Goal: Complete application form

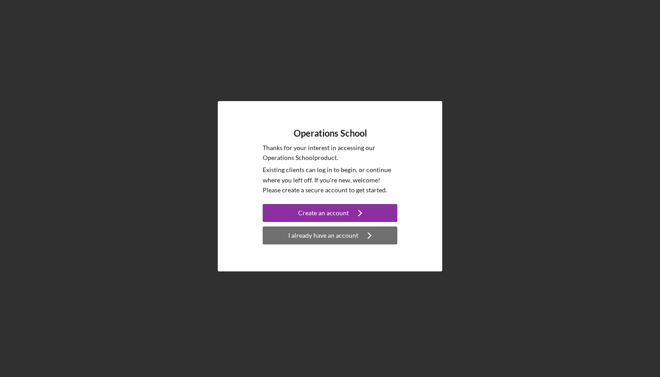
click at [334, 235] on div "I already have an account" at bounding box center [323, 235] width 70 height 18
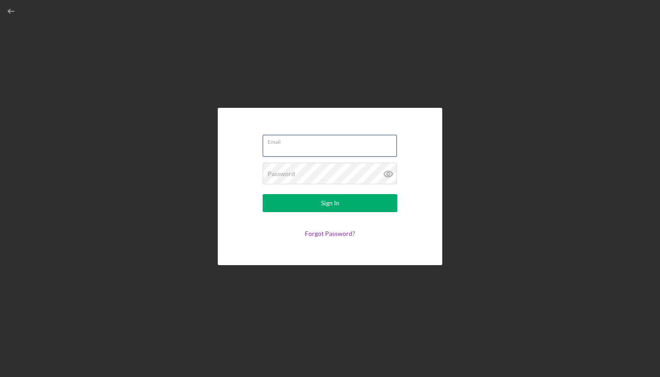
type input "[EMAIL_ADDRESS][DOMAIN_NAME]"
click at [330, 203] on button "Sign In" at bounding box center [330, 203] width 135 height 18
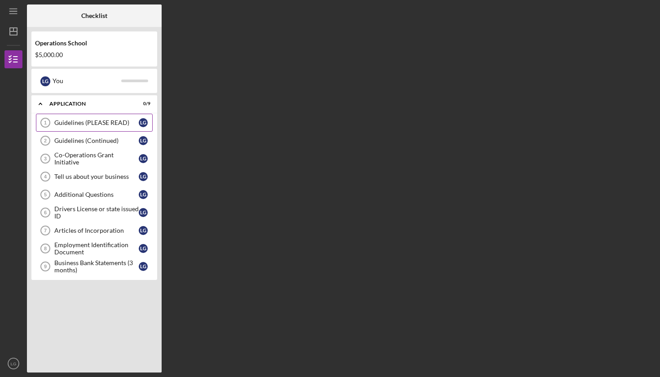
click at [65, 122] on div "Guidelines (PLEASE READ)" at bounding box center [96, 122] width 84 height 7
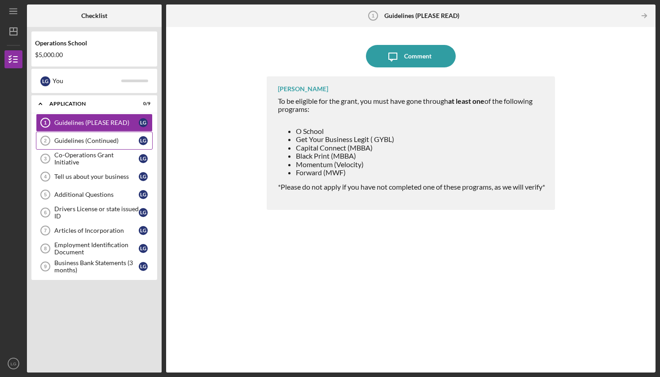
click at [67, 139] on div "Guidelines (Continued)" at bounding box center [96, 140] width 84 height 7
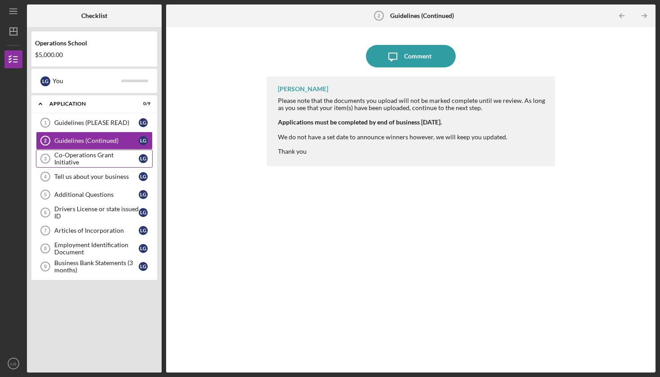
click at [70, 154] on link "Co-Operations Grant Initiative 3 Co-Operations Grant Initiative L G" at bounding box center [94, 159] width 117 height 18
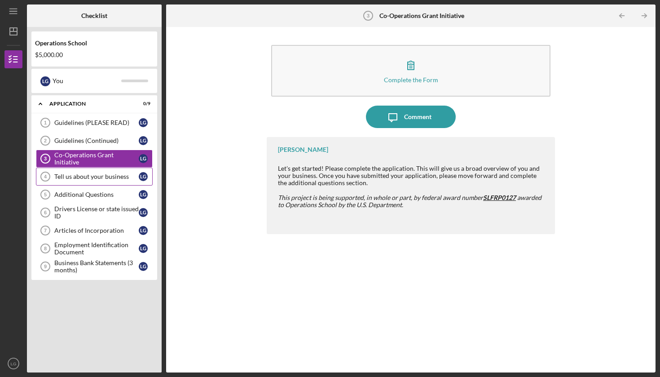
click at [88, 174] on div "Tell us about your business" at bounding box center [96, 176] width 84 height 7
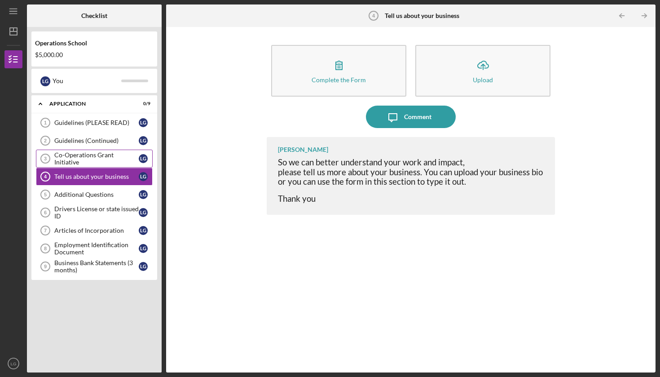
click at [84, 159] on div "Co-Operations Grant Initiative" at bounding box center [96, 158] width 84 height 14
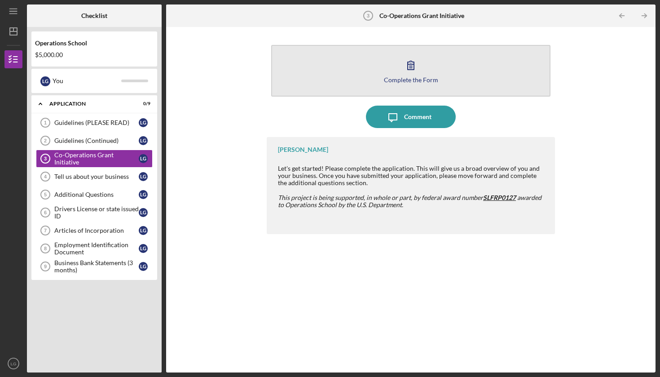
click at [388, 82] on div "Complete the Form" at bounding box center [411, 79] width 54 height 7
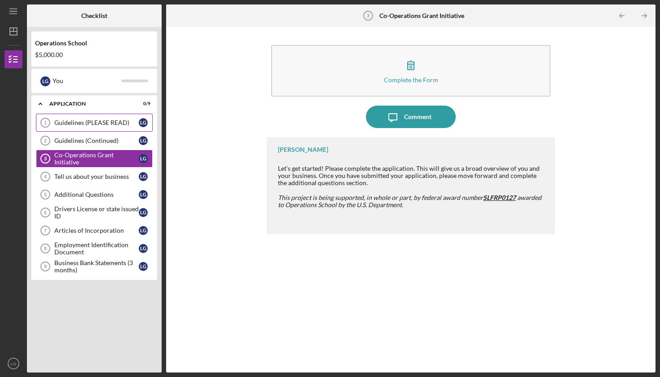
click at [104, 124] on div "Guidelines (PLEASE READ)" at bounding box center [96, 122] width 84 height 7
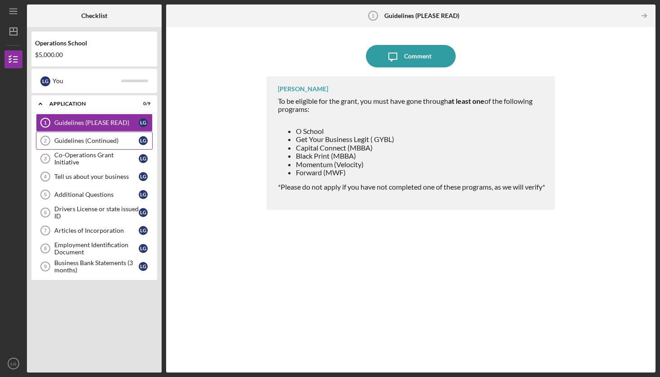
click at [98, 140] on div "Guidelines (Continued)" at bounding box center [96, 140] width 84 height 7
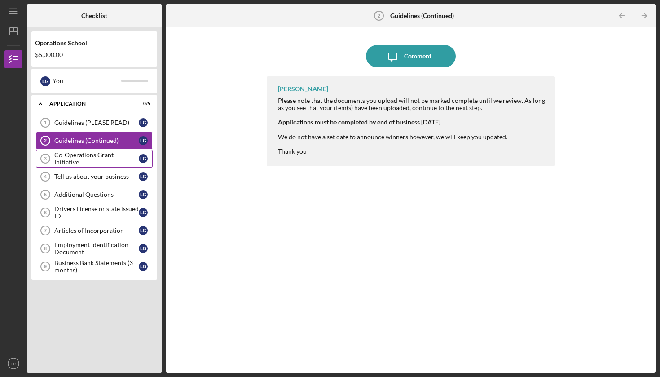
click at [92, 158] on div "Co-Operations Grant Initiative" at bounding box center [96, 158] width 84 height 14
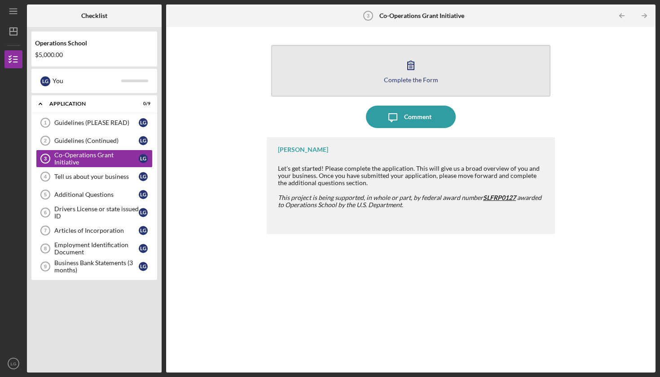
click at [411, 66] on icon "button" at bounding box center [411, 65] width 6 height 9
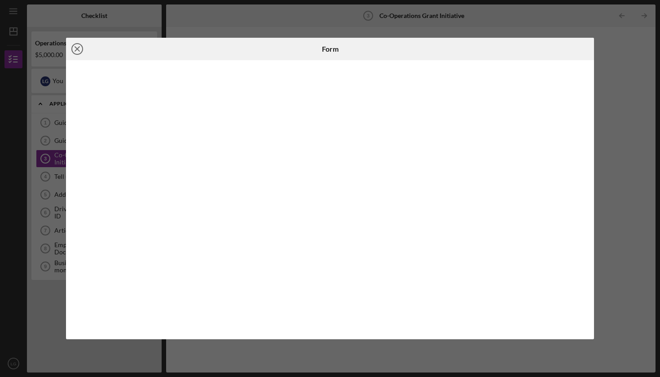
click at [80, 49] on icon "Icon/Close" at bounding box center [77, 49] width 22 height 22
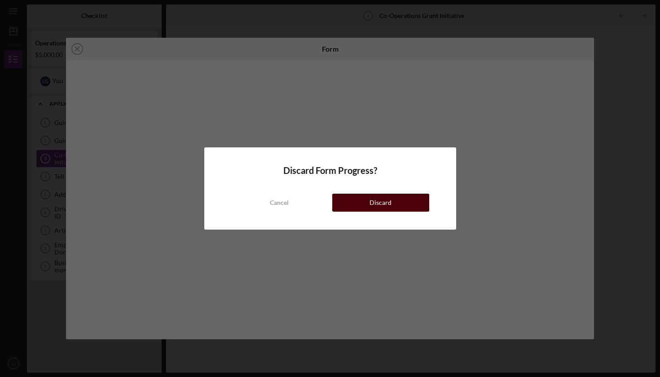
click at [369, 205] on button "Discard" at bounding box center [380, 202] width 97 height 18
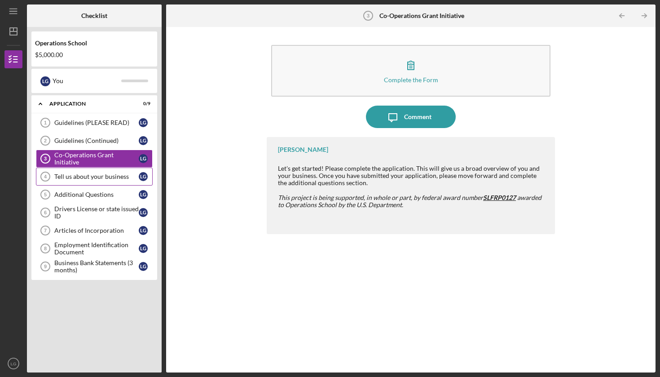
click at [84, 174] on div "Tell us about your business" at bounding box center [96, 176] width 84 height 7
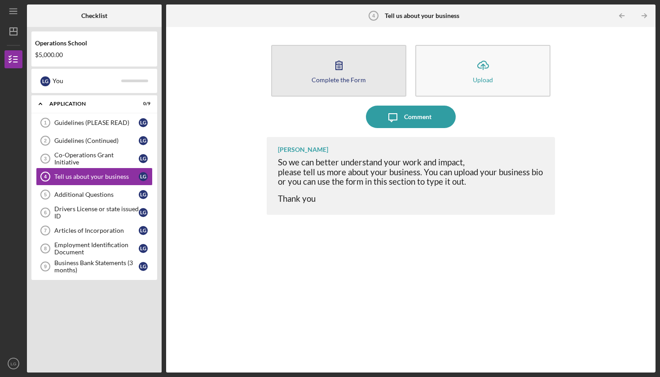
click at [355, 63] on button "Complete the Form Form" at bounding box center [338, 71] width 135 height 52
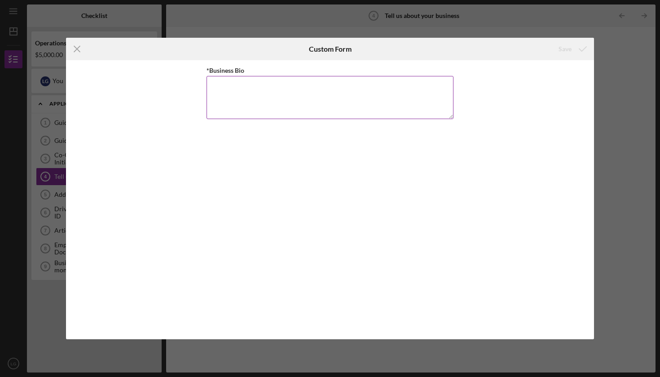
click at [298, 107] on textarea "*Business Bio" at bounding box center [330, 97] width 247 height 43
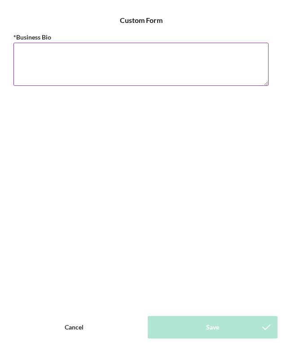
click at [39, 61] on textarea "*Business Bio" at bounding box center [140, 64] width 255 height 43
paste textarea "What’s The [PERSON_NAME] LLC is a Detroit-based breadless deli offering healthy…"
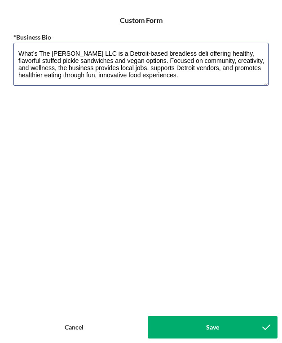
type textarea "What’s The [PERSON_NAME] LLC is a Detroit-based breadless deli offering healthy…"
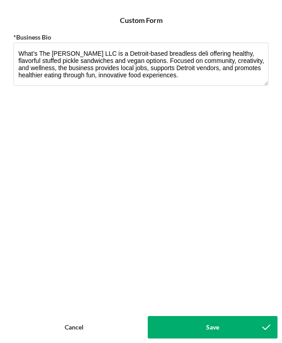
click at [202, 322] on button "Save" at bounding box center [213, 327] width 130 height 22
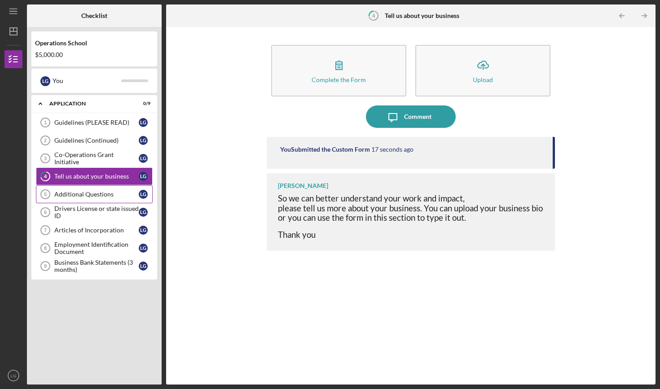
click at [85, 200] on link "Additional Questions 5 Additional Questions L G" at bounding box center [94, 194] width 117 height 18
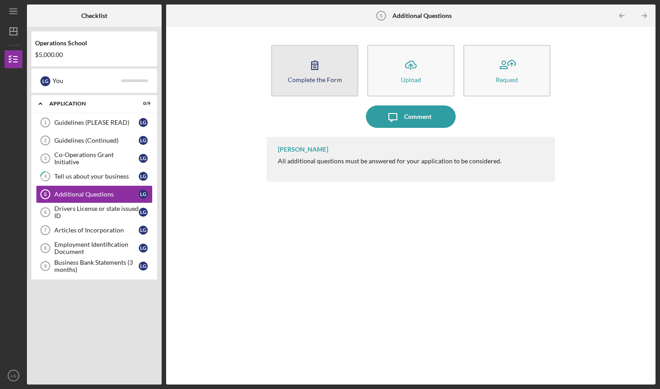
click at [314, 68] on icon "button" at bounding box center [315, 65] width 6 height 9
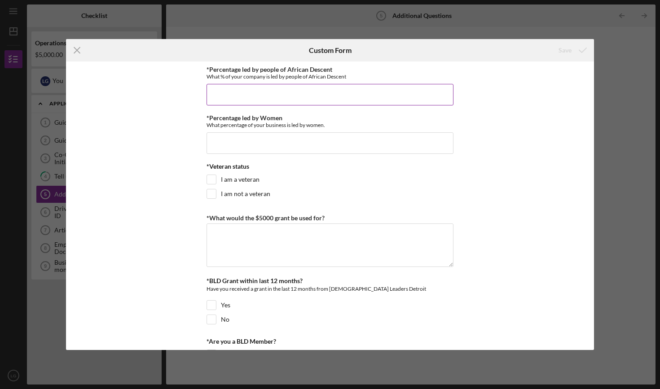
click at [259, 102] on input "*Percentage led by people of African Descent" at bounding box center [330, 95] width 247 height 22
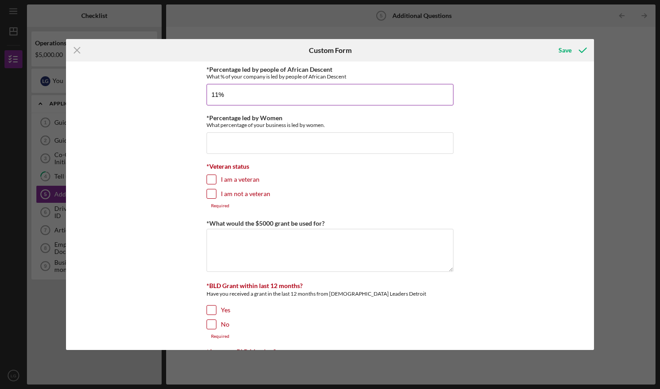
type input "1%"
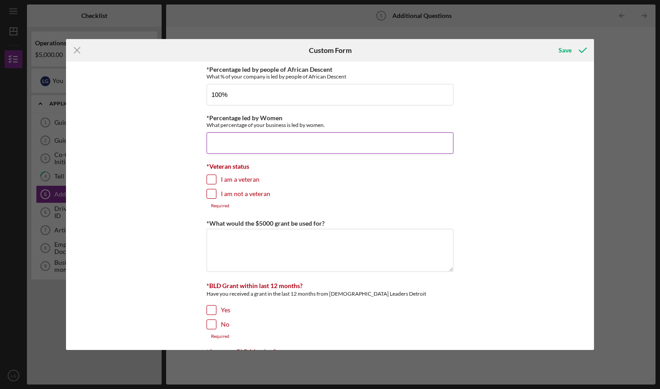
type input "100.00000%"
click at [253, 142] on input "*Percentage led by Women" at bounding box center [330, 143] width 247 height 22
type input "100.00000%"
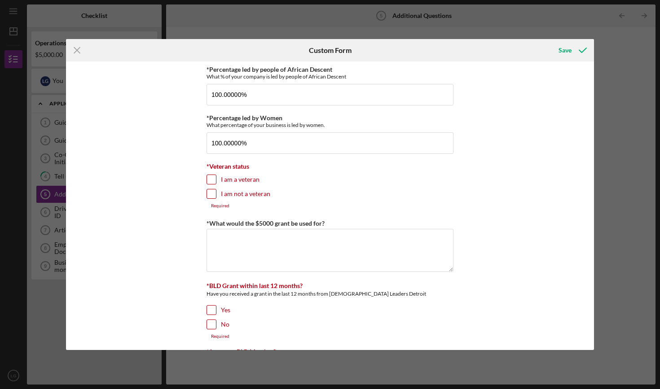
click at [210, 194] on input "I am not a veteran" at bounding box center [211, 193] width 9 height 9
checkbox input "true"
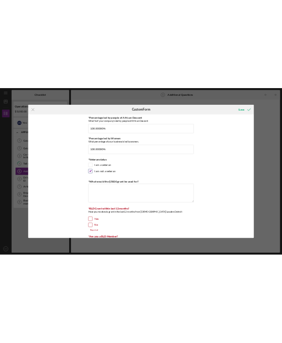
scroll to position [12, 0]
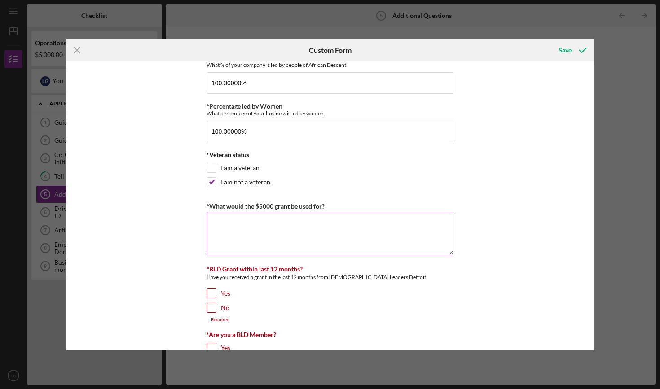
click at [235, 229] on textarea "*What would the $5000 grant be used for?" at bounding box center [330, 233] width 247 height 43
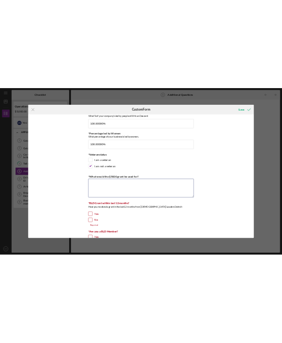
scroll to position [0, 0]
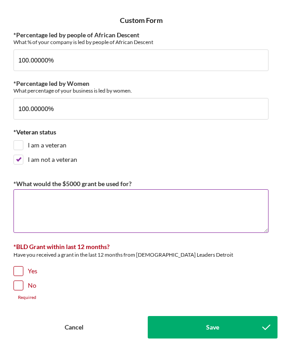
paste textarea "We will use the $5,000 grant to maintain operations and support growth during t…"
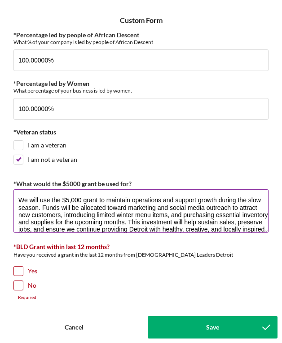
scroll to position [14, 0]
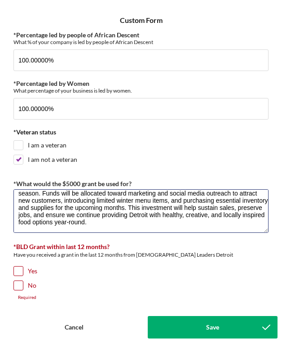
type textarea "We will use the $5,000 grant to maintain operations and support growth during t…"
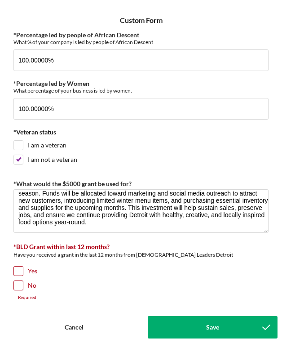
click at [20, 284] on input "No" at bounding box center [18, 285] width 9 height 9
checkbox input "true"
click at [209, 329] on div "Save" at bounding box center [212, 327] width 13 height 22
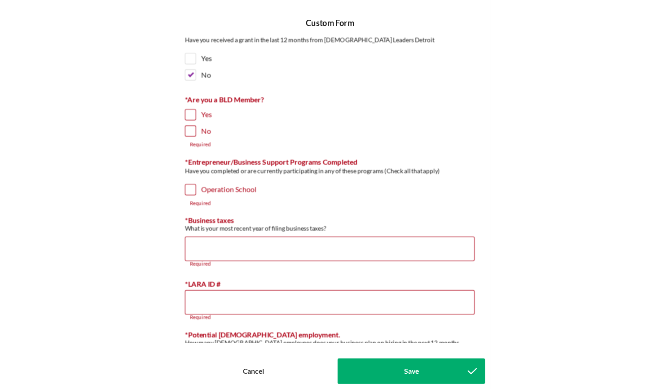
scroll to position [272, 0]
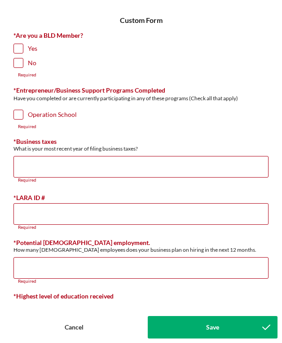
click at [20, 46] on input "Yes" at bounding box center [18, 48] width 9 height 9
checkbox input "true"
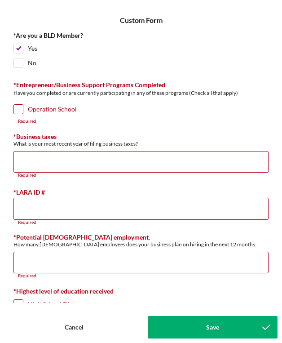
click at [23, 110] on div "Operation School" at bounding box center [140, 111] width 255 height 14
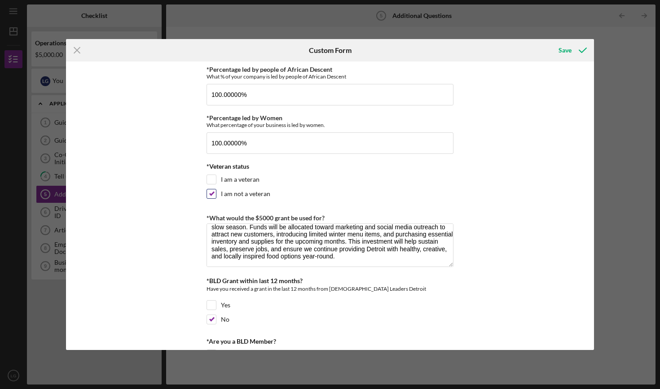
scroll to position [0, 0]
click at [77, 48] on icon "Icon/Menu Close" at bounding box center [77, 50] width 22 height 22
